Goal: Navigation & Orientation: Find specific page/section

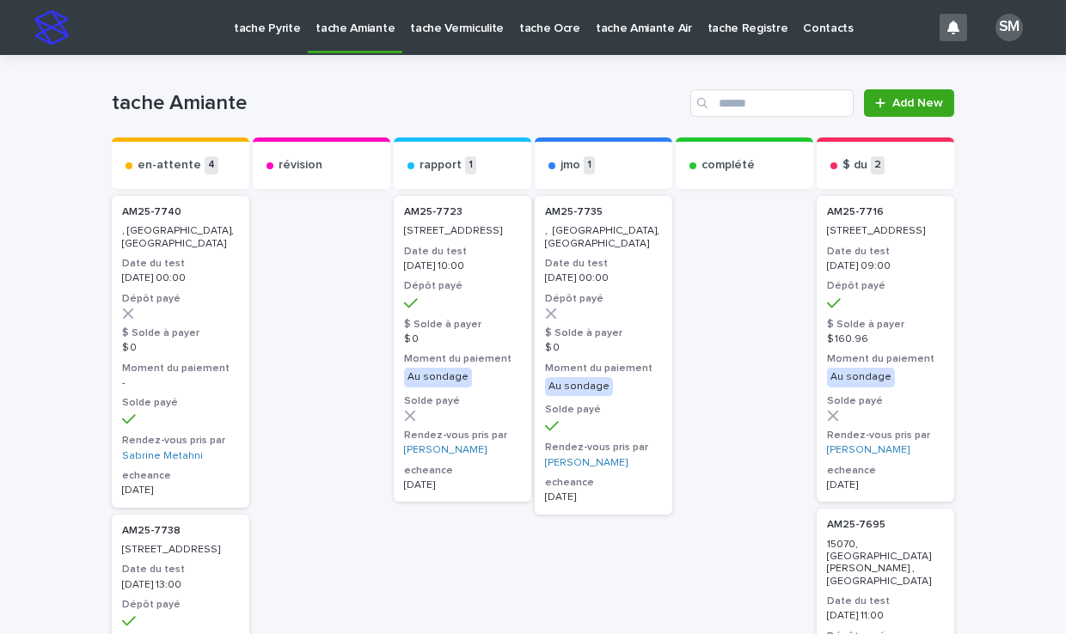
click at [250, 28] on p "tache Pyrite" at bounding box center [267, 18] width 66 height 36
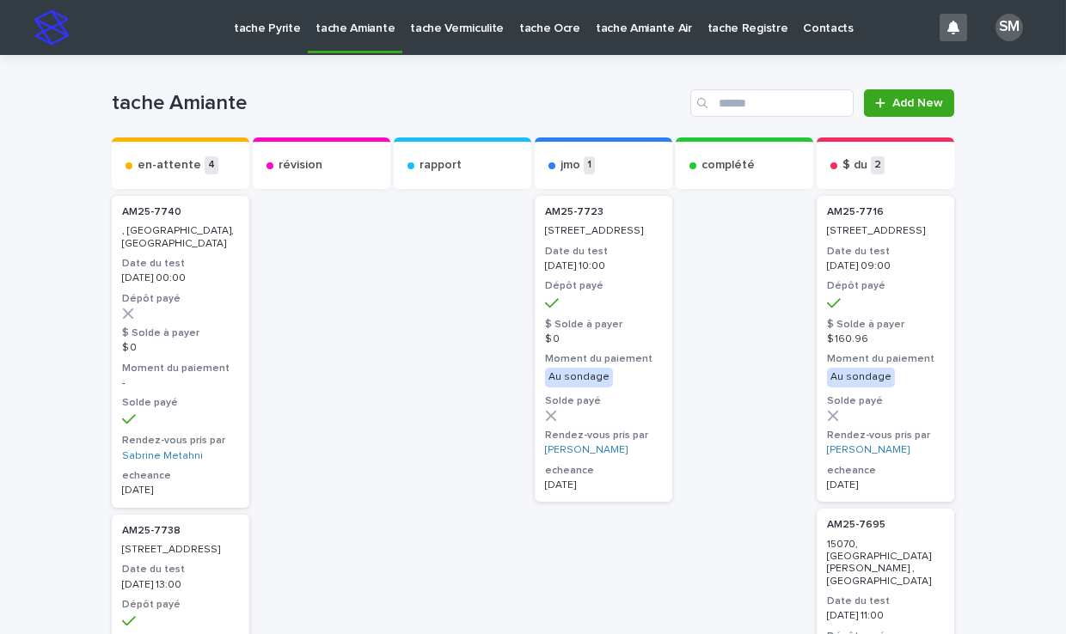
click at [340, 27] on p "tache Amiante" at bounding box center [354, 18] width 79 height 36
click at [277, 29] on p "tache Pyrite" at bounding box center [267, 18] width 66 height 36
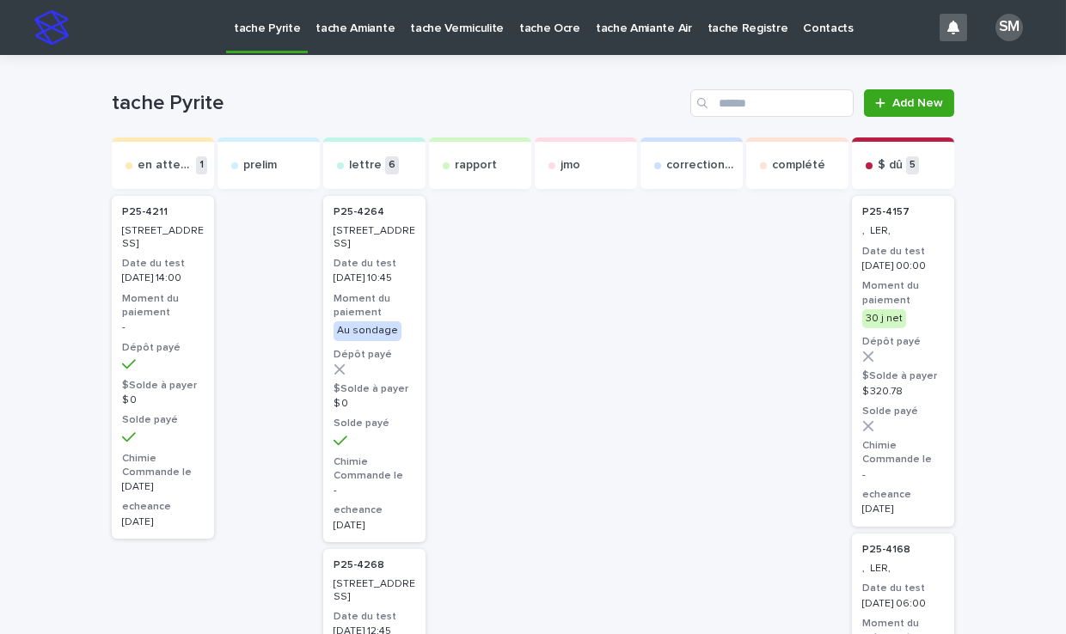
click at [330, 27] on p "tache Amiante" at bounding box center [354, 18] width 79 height 36
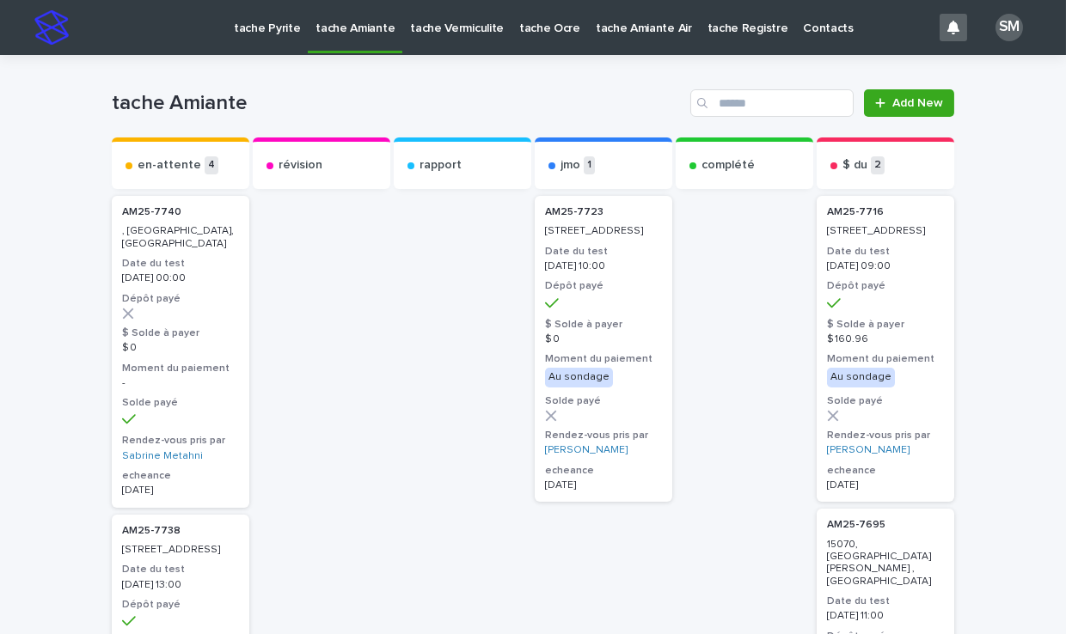
click at [423, 23] on p "tache Vermiculite" at bounding box center [457, 18] width 94 height 36
click at [256, 23] on p "tache Pyrite" at bounding box center [268, 18] width 66 height 36
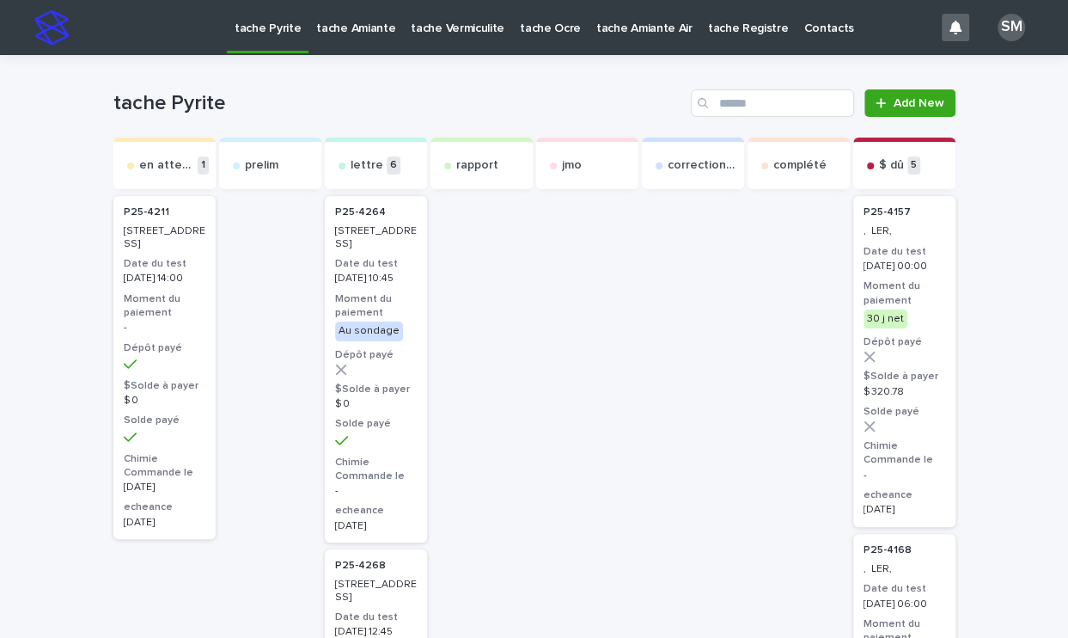
click at [325, 34] on p "tache Amiante" at bounding box center [355, 18] width 79 height 36
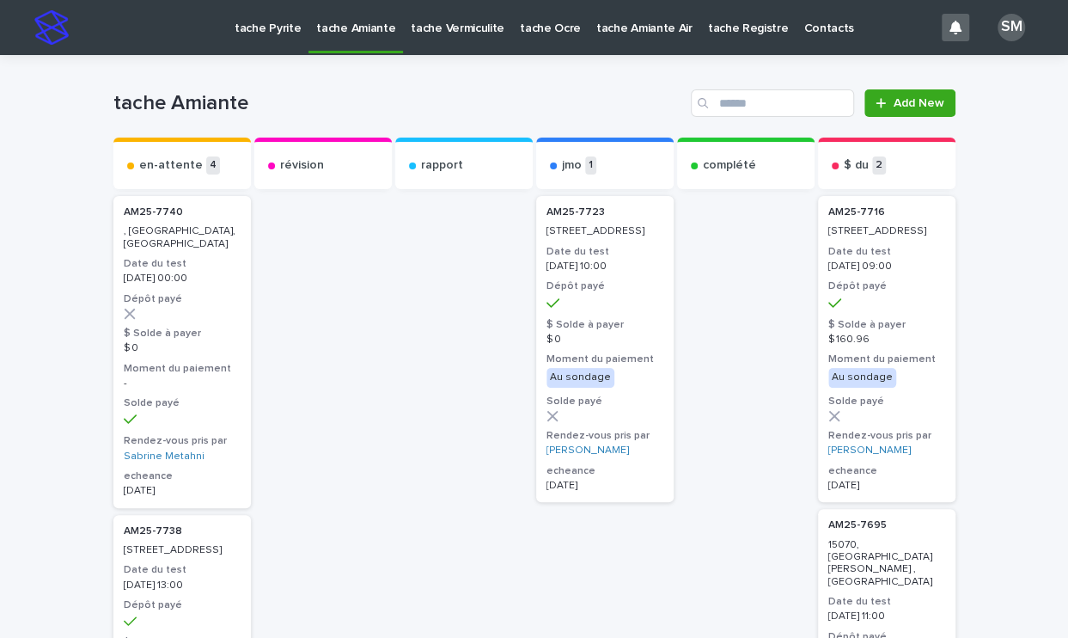
click at [279, 25] on p "tache Pyrite" at bounding box center [268, 18] width 66 height 36
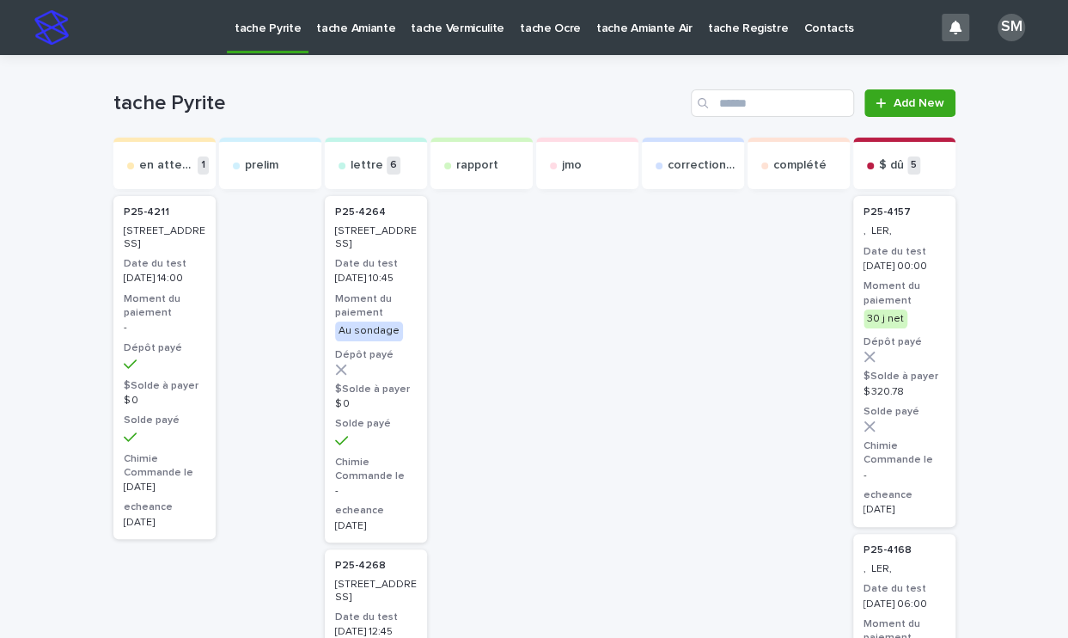
click at [285, 26] on p "tache Pyrite" at bounding box center [268, 18] width 66 height 36
